Goal: Task Accomplishment & Management: Complete application form

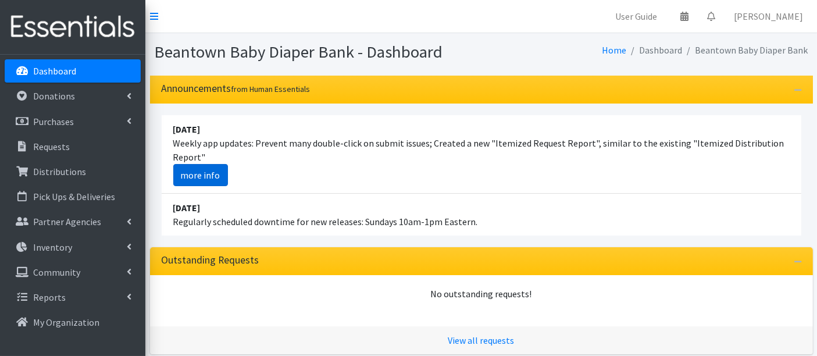
click at [192, 181] on link "more info" at bounding box center [200, 175] width 55 height 22
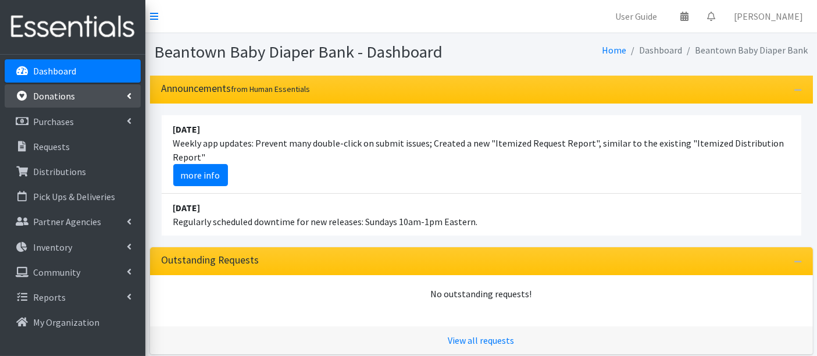
click at [91, 94] on link "Donations" at bounding box center [73, 95] width 136 height 23
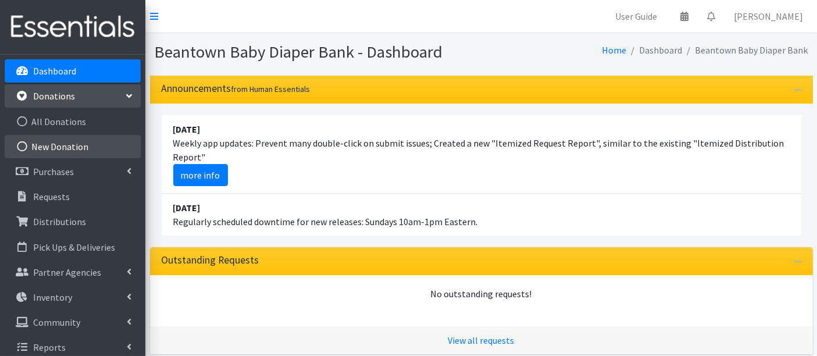
click at [70, 149] on link "New Donation" at bounding box center [73, 146] width 136 height 23
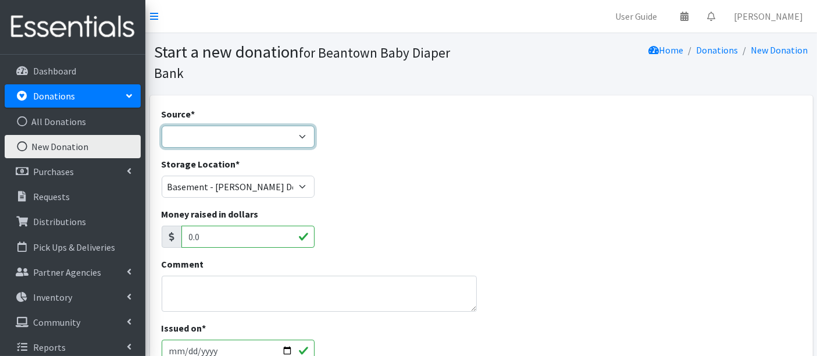
click at [267, 129] on select "Product Drive Manufacturer Donation Site Misc. Donation" at bounding box center [238, 137] width 153 height 22
select select "Donation Site"
click at [162, 126] on select "Product Drive Manufacturer Donation Site Misc. Donation" at bounding box center [238, 137] width 153 height 22
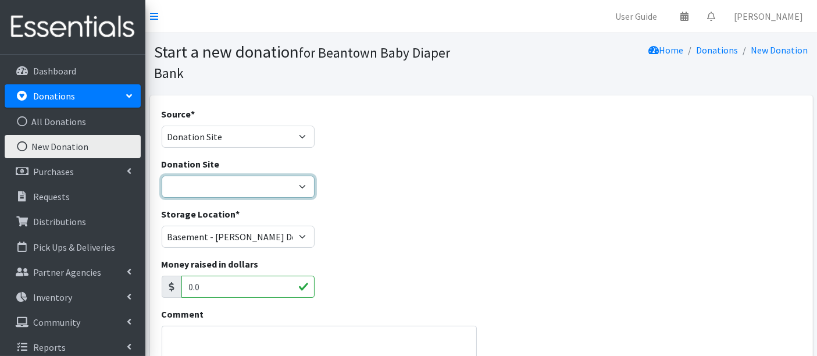
click at [233, 188] on select "Amazon Wishlist LEAP Schools Other/via partner/board member Stop & Shop" at bounding box center [238, 187] width 153 height 22
select select "1055"
click at [162, 176] on select "Amazon Wishlist LEAP Schools Other/via partner/board member Stop & Shop" at bounding box center [238, 187] width 153 height 22
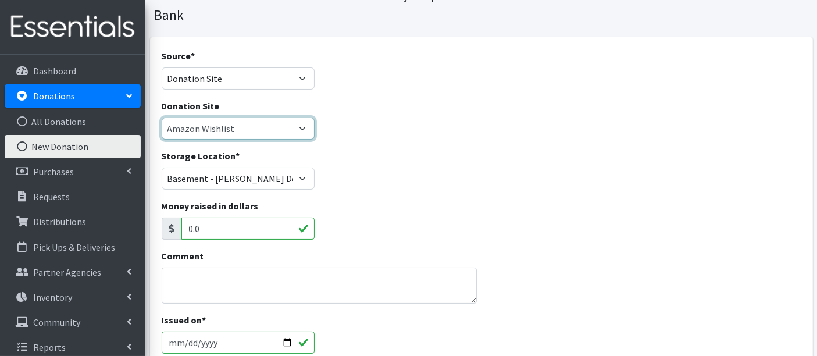
scroll to position [129, 0]
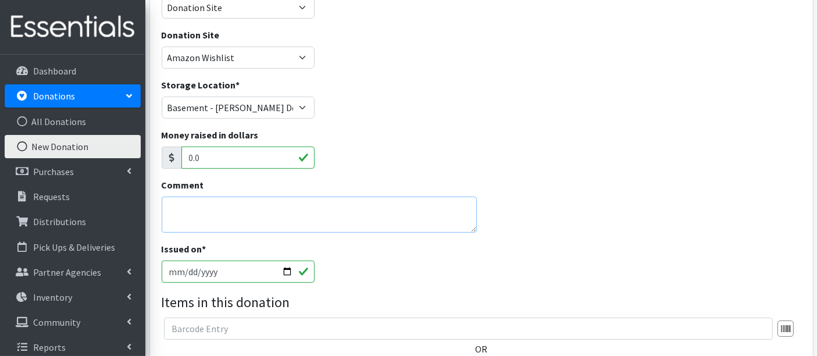
click at [216, 210] on textarea "Comment" at bounding box center [320, 214] width 316 height 36
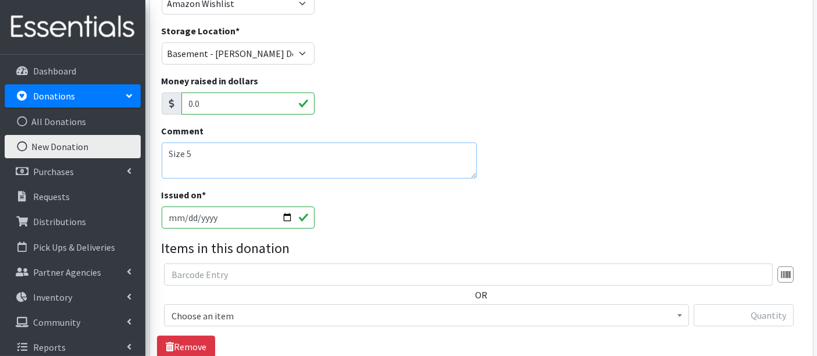
scroll to position [258, 0]
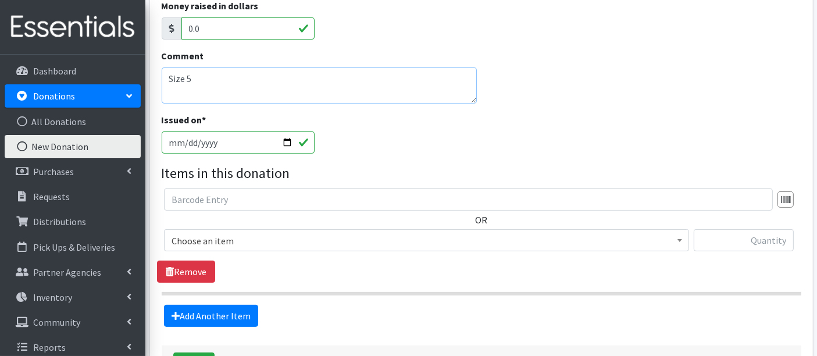
type textarea "Size 5"
click at [319, 237] on span "Choose an item" at bounding box center [426, 241] width 510 height 16
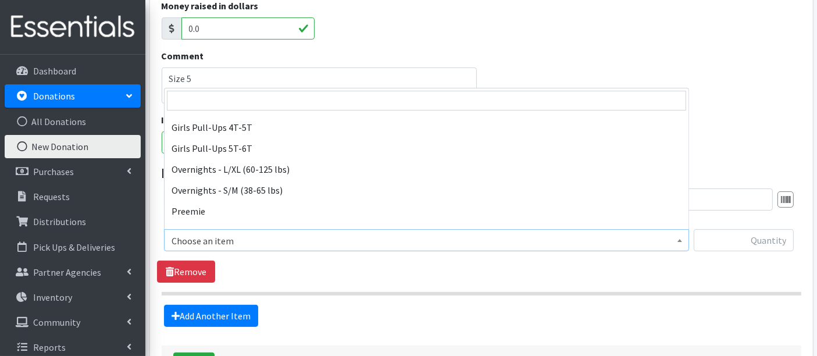
scroll to position [323, 0]
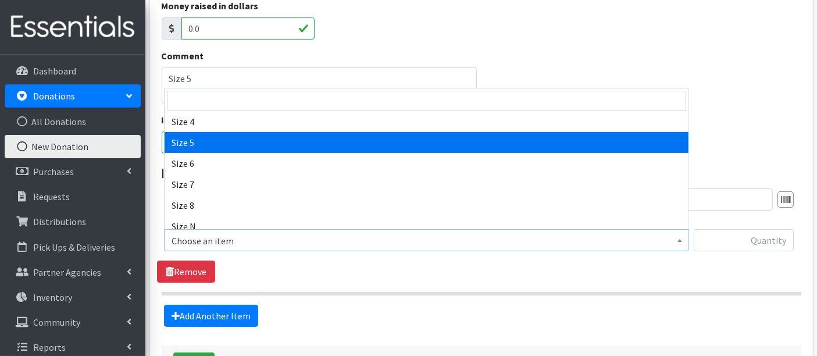
select select "14920"
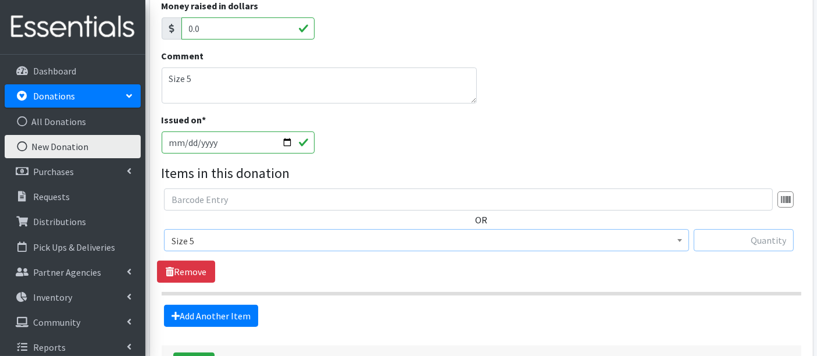
click at [772, 244] on input "text" at bounding box center [744, 240] width 100 height 22
click at [776, 234] on input "text" at bounding box center [744, 240] width 100 height 22
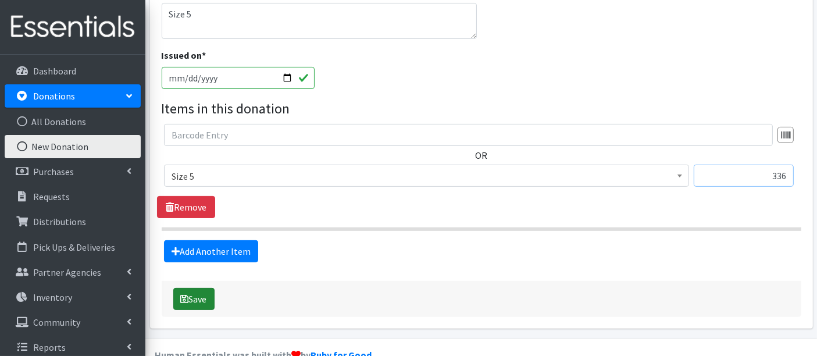
type input "336"
click at [198, 296] on button "Save" at bounding box center [193, 299] width 41 height 22
